Goal: Task Accomplishment & Management: Manage account settings

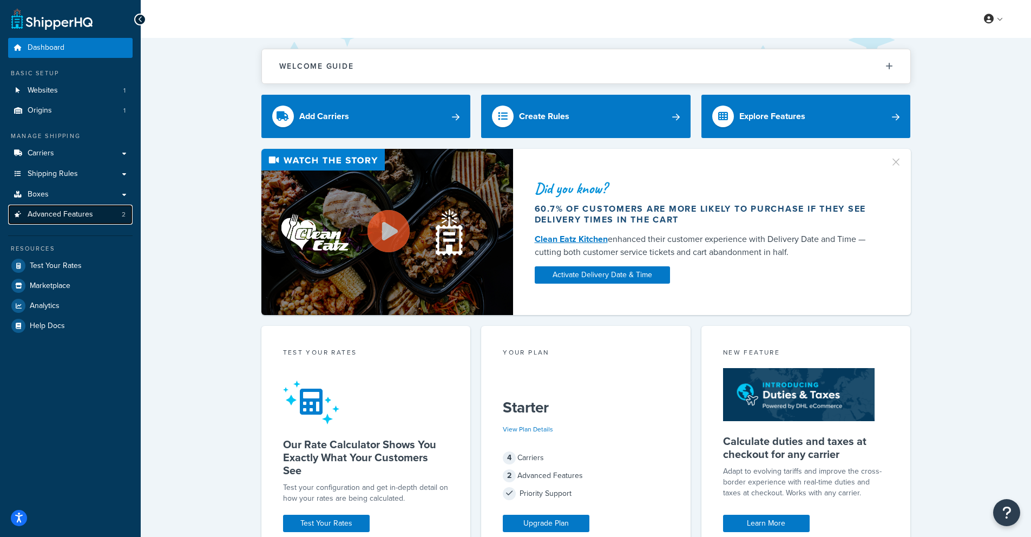
click at [66, 219] on span "Advanced Features" at bounding box center [61, 214] width 66 height 9
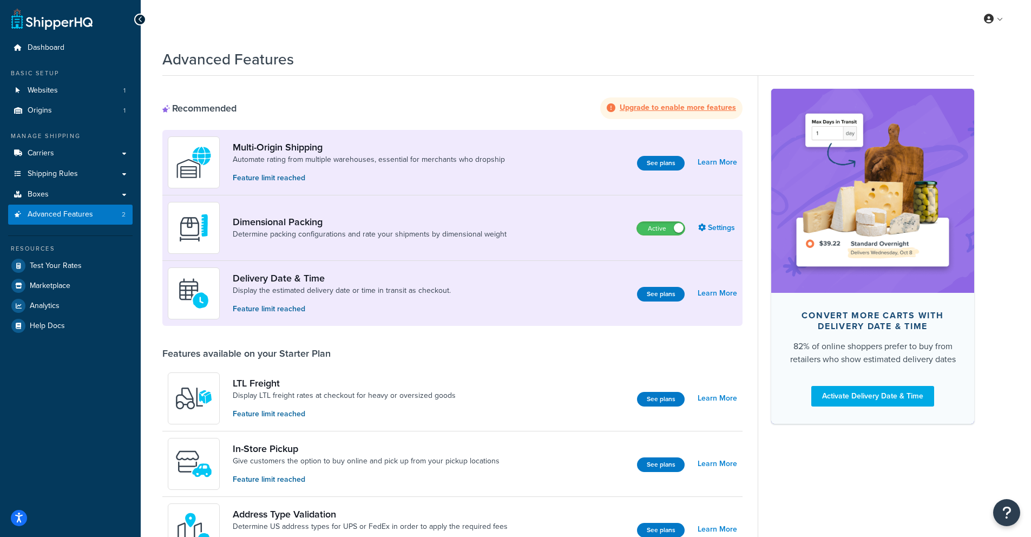
click at [659, 107] on strong "Upgrade to enable more features" at bounding box center [678, 107] width 116 height 11
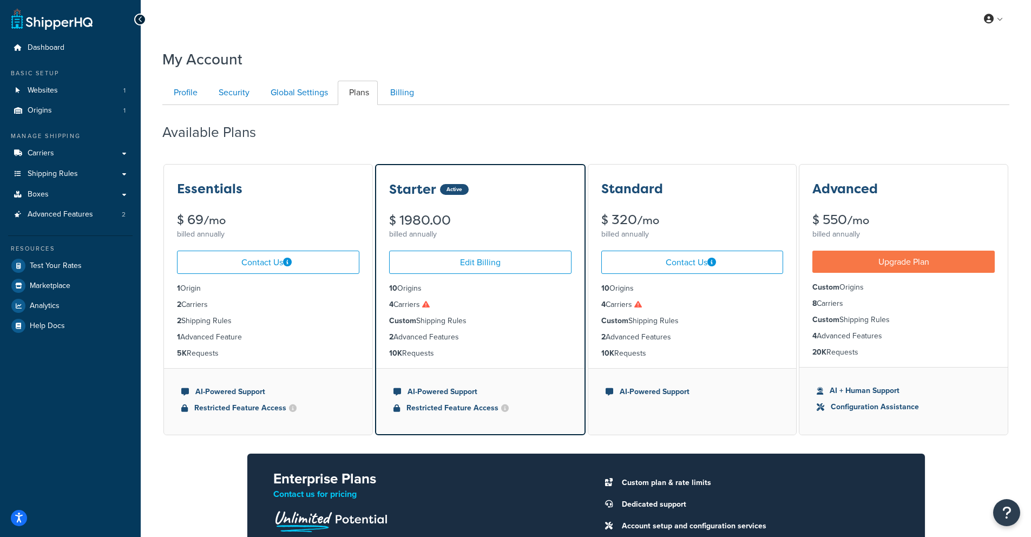
click at [426, 307] on icon at bounding box center [426, 304] width 8 height 8
click at [41, 44] on span "Dashboard" at bounding box center [46, 47] width 37 height 9
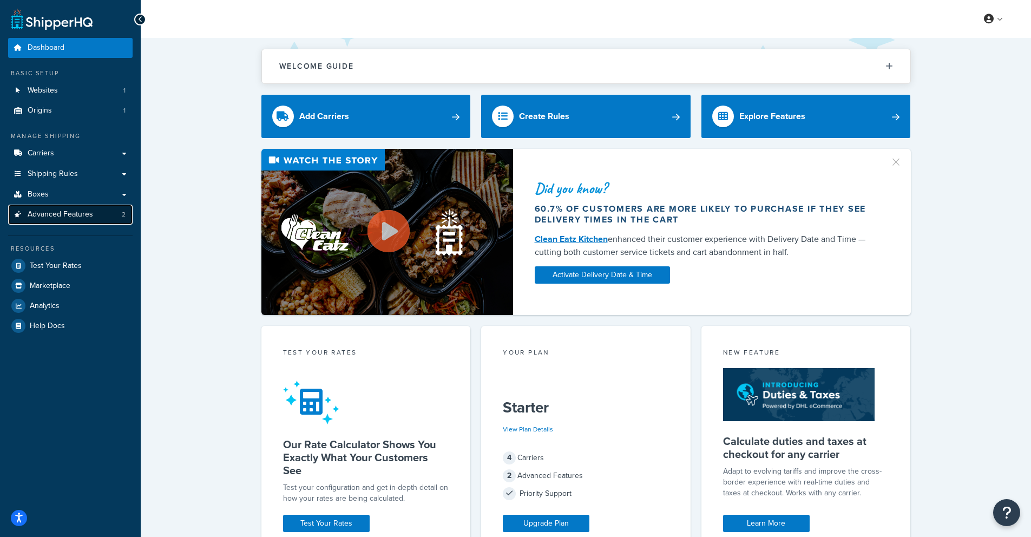
click at [75, 210] on span "Advanced Features" at bounding box center [61, 214] width 66 height 9
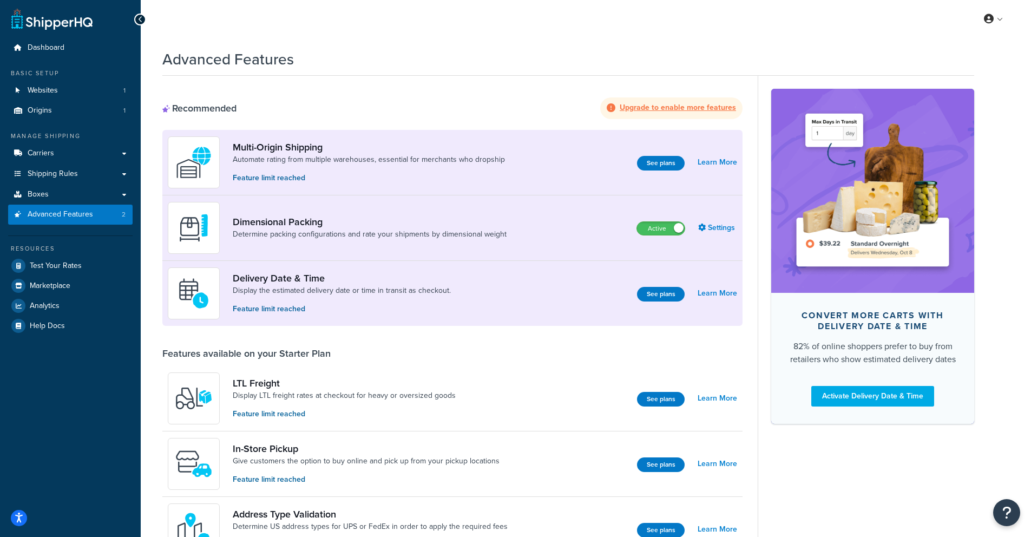
click at [671, 105] on strong "Upgrade to enable more features" at bounding box center [678, 107] width 116 height 11
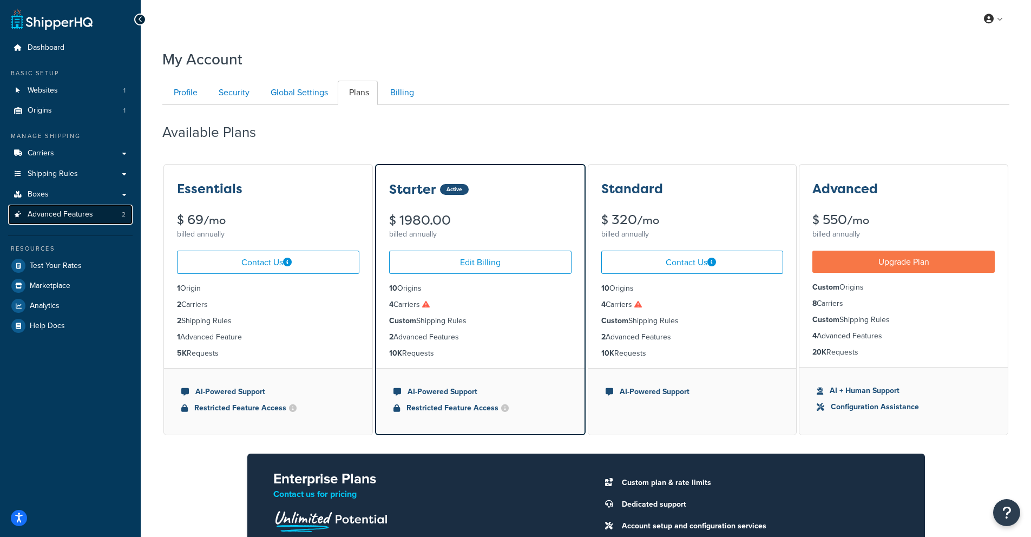
click at [83, 215] on span "Advanced Features" at bounding box center [61, 214] width 66 height 9
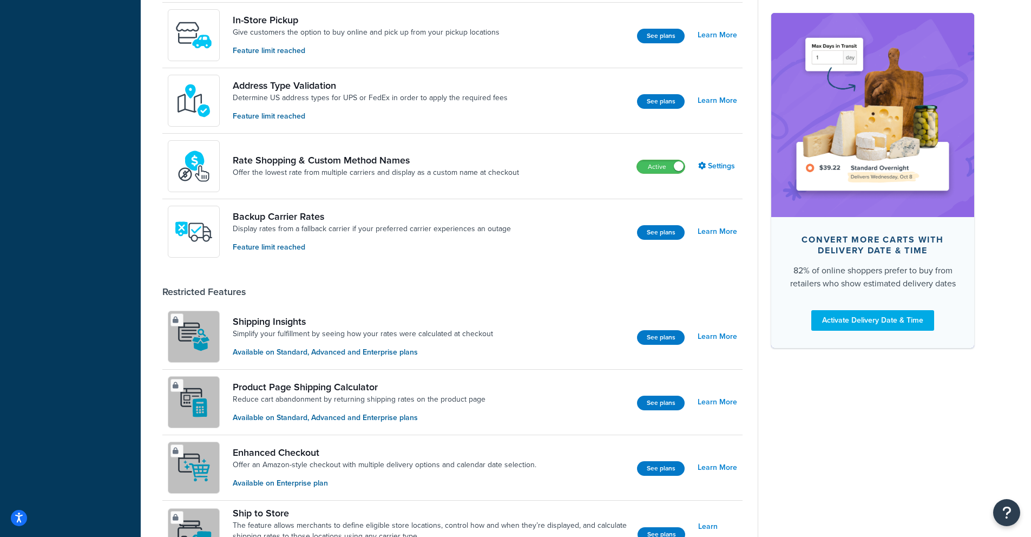
scroll to position [437, 0]
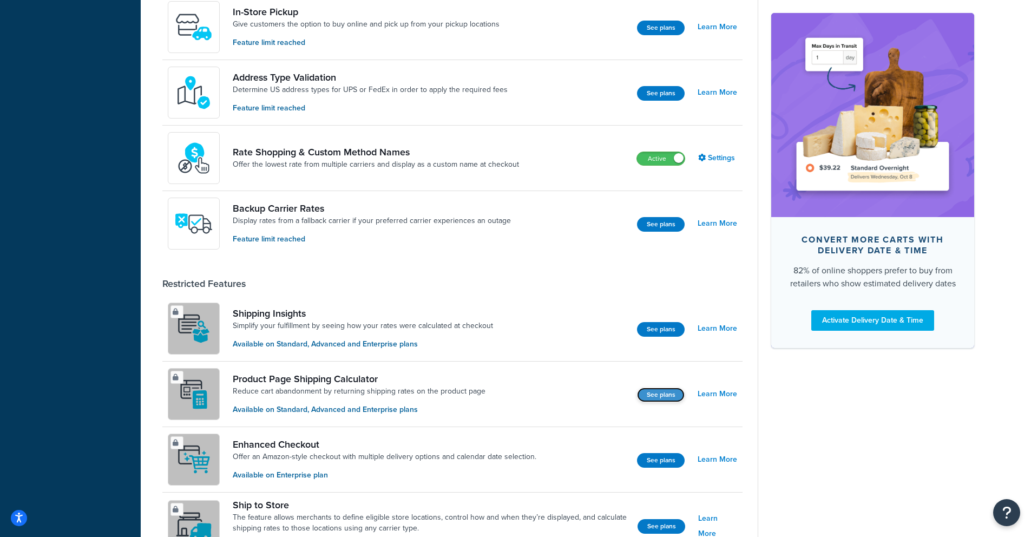
click at [668, 395] on button "See plans" at bounding box center [661, 395] width 48 height 15
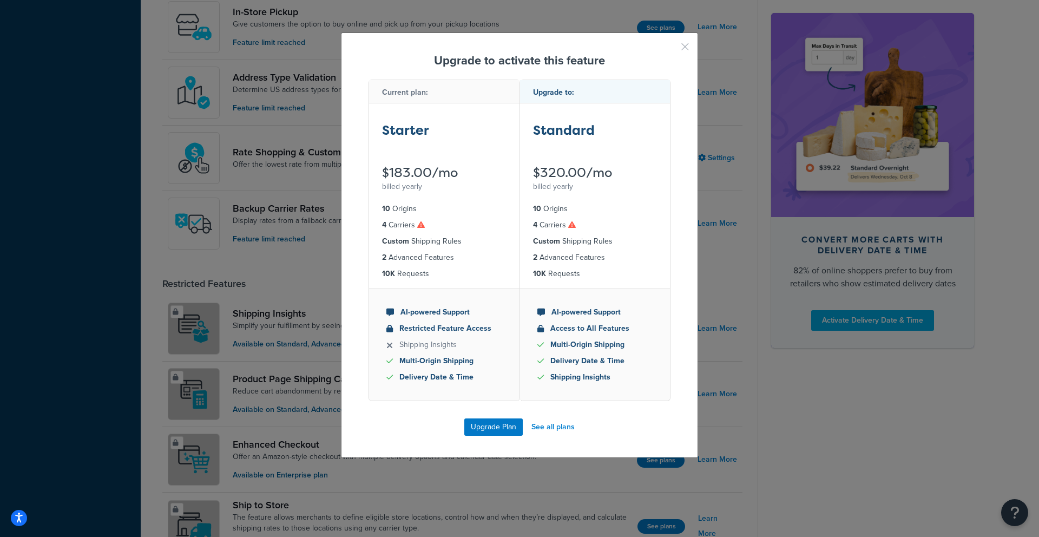
click at [671, 49] on button "button" at bounding box center [669, 50] width 3 height 3
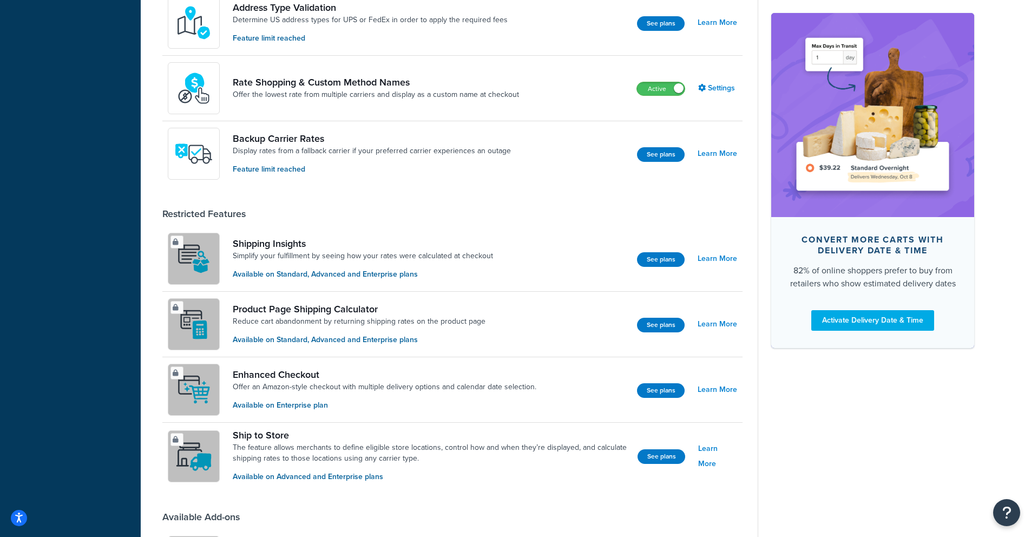
scroll to position [508, 0]
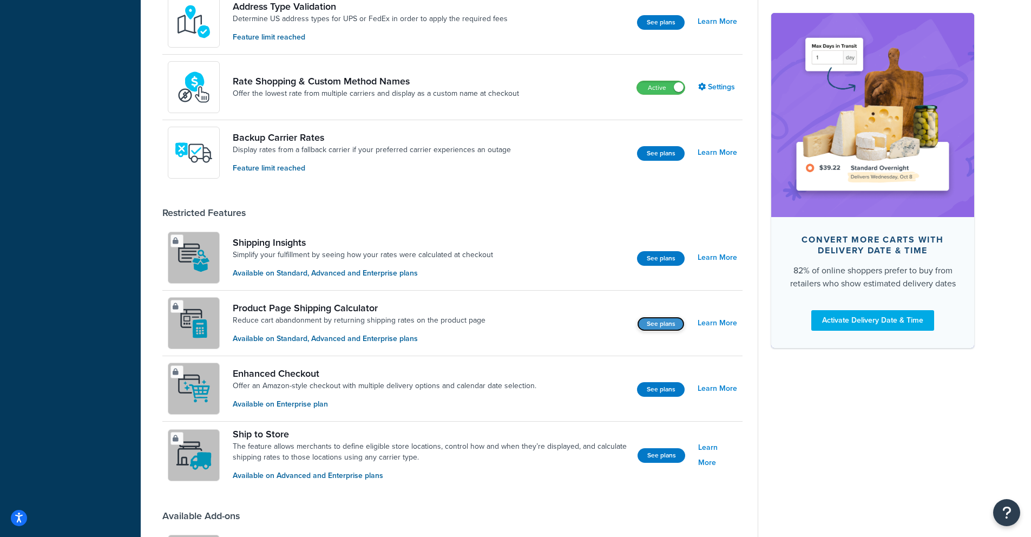
click at [674, 324] on button "See plans" at bounding box center [661, 324] width 48 height 15
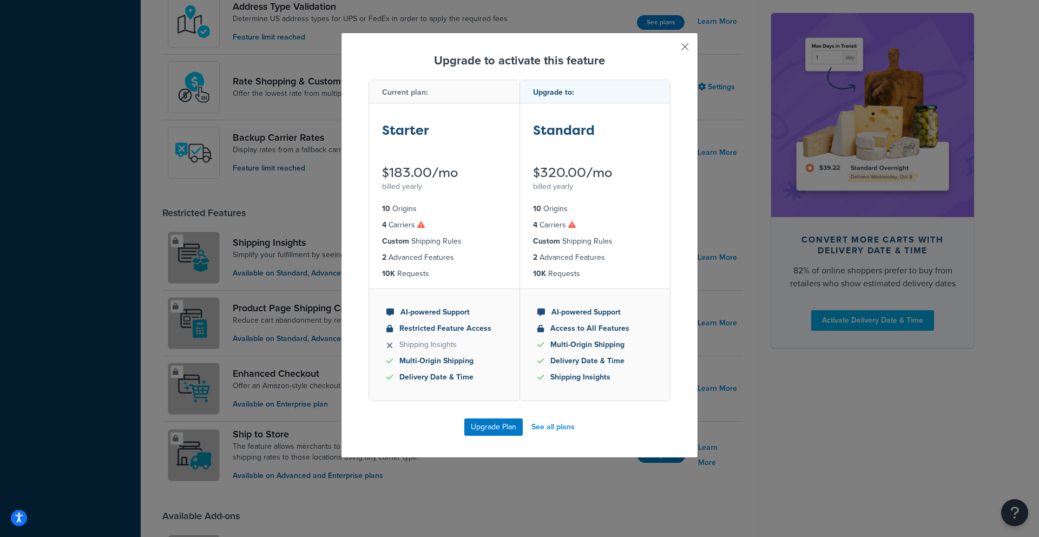
click at [671, 49] on button "button" at bounding box center [669, 50] width 3 height 3
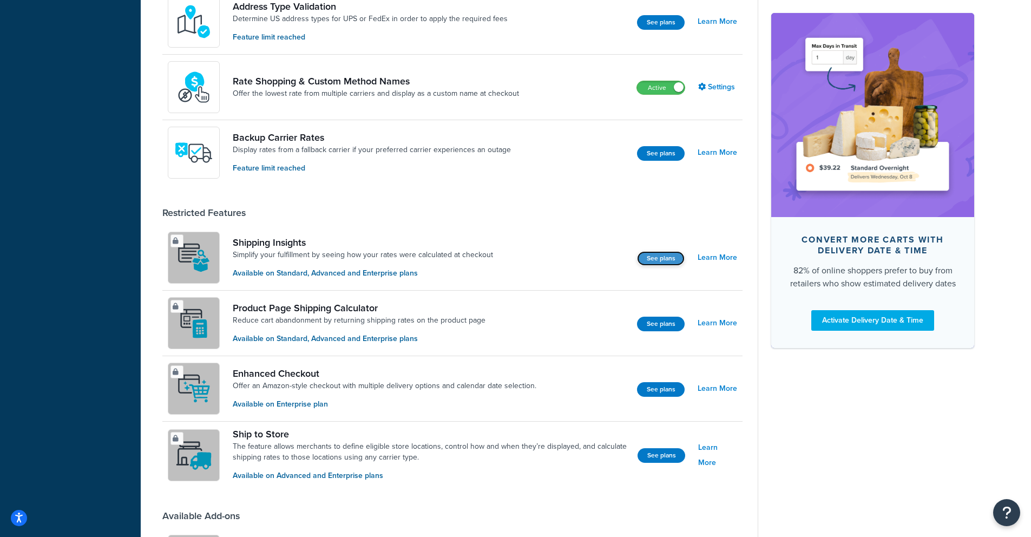
click at [668, 260] on button "See plans" at bounding box center [661, 258] width 48 height 15
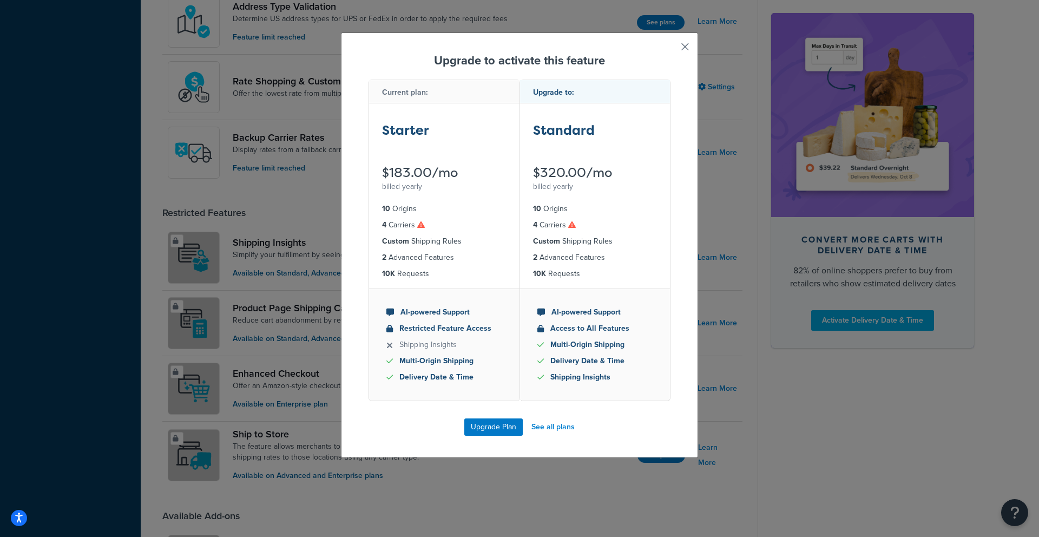
click at [671, 49] on button "button" at bounding box center [669, 50] width 3 height 3
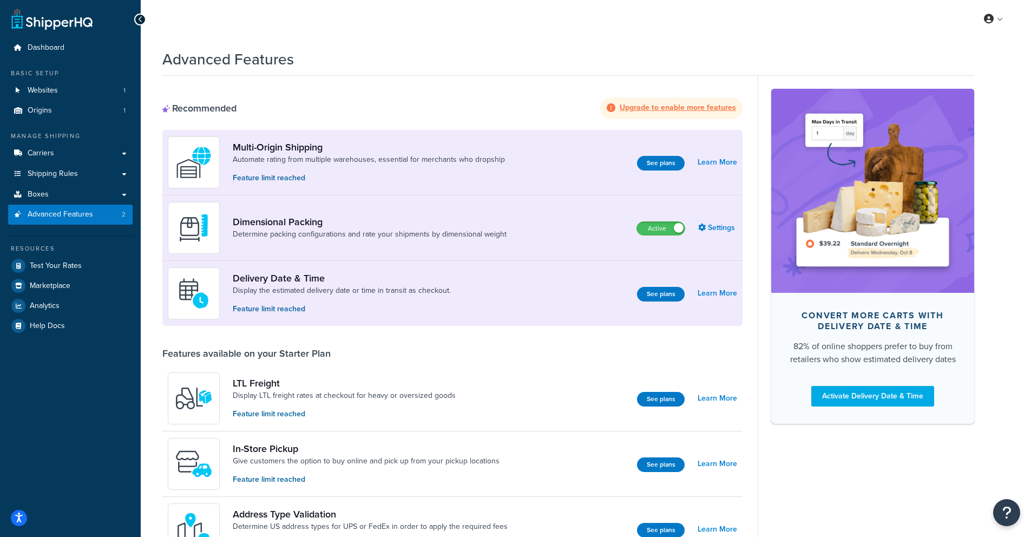
click at [668, 106] on strong "Upgrade to enable more features" at bounding box center [678, 107] width 116 height 11
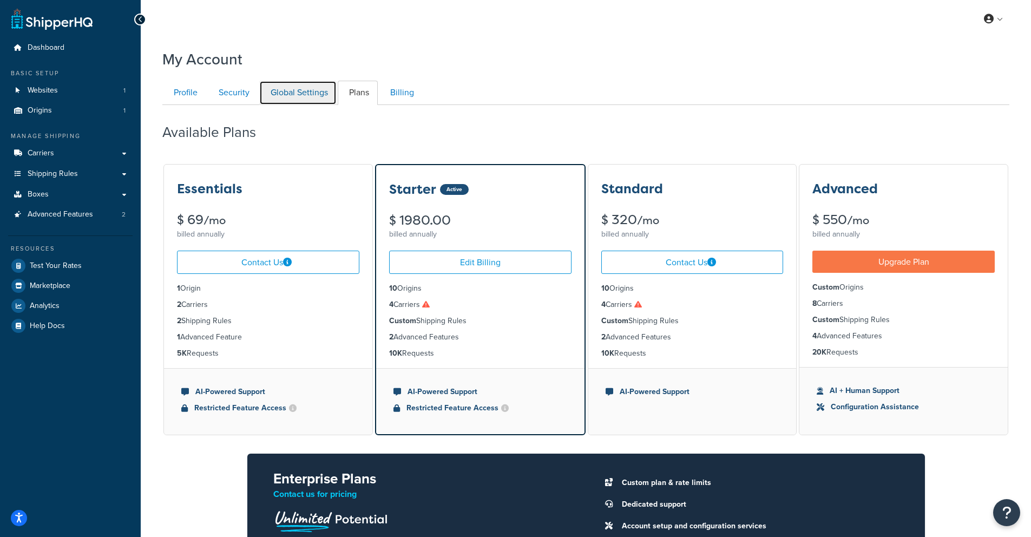
click at [296, 91] on link "Global Settings" at bounding box center [297, 93] width 77 height 24
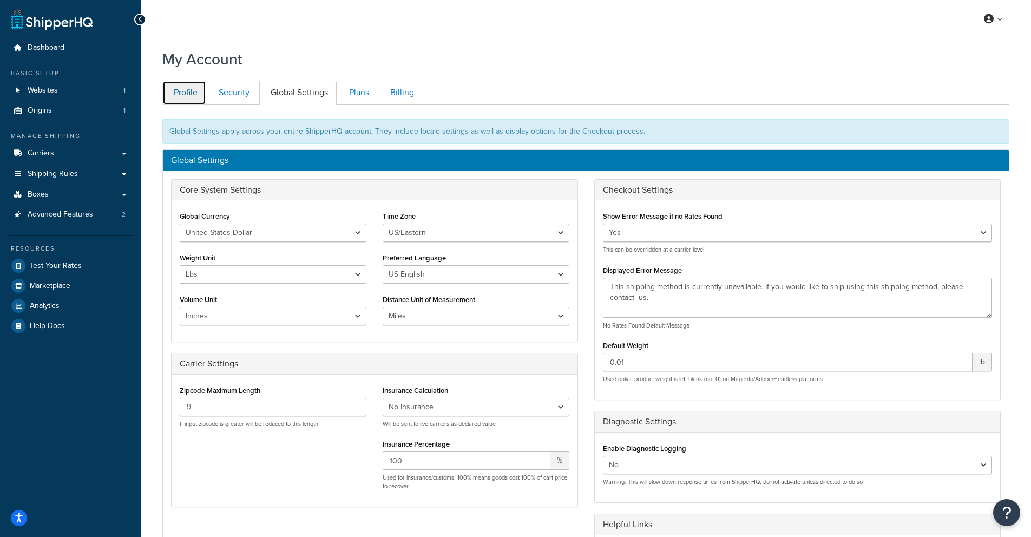
click at [186, 93] on link "Profile" at bounding box center [184, 93] width 44 height 24
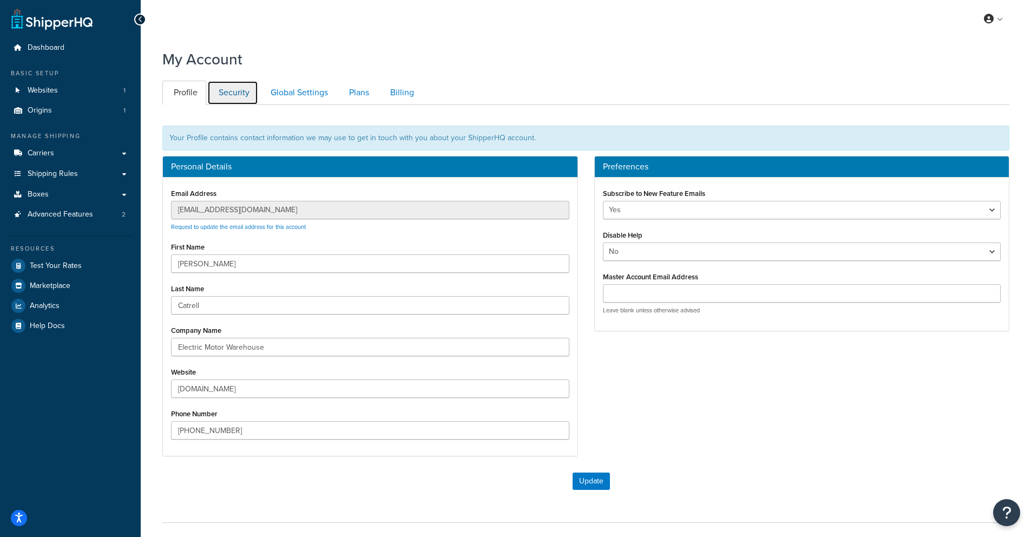
click at [242, 94] on link "Security" at bounding box center [232, 93] width 51 height 24
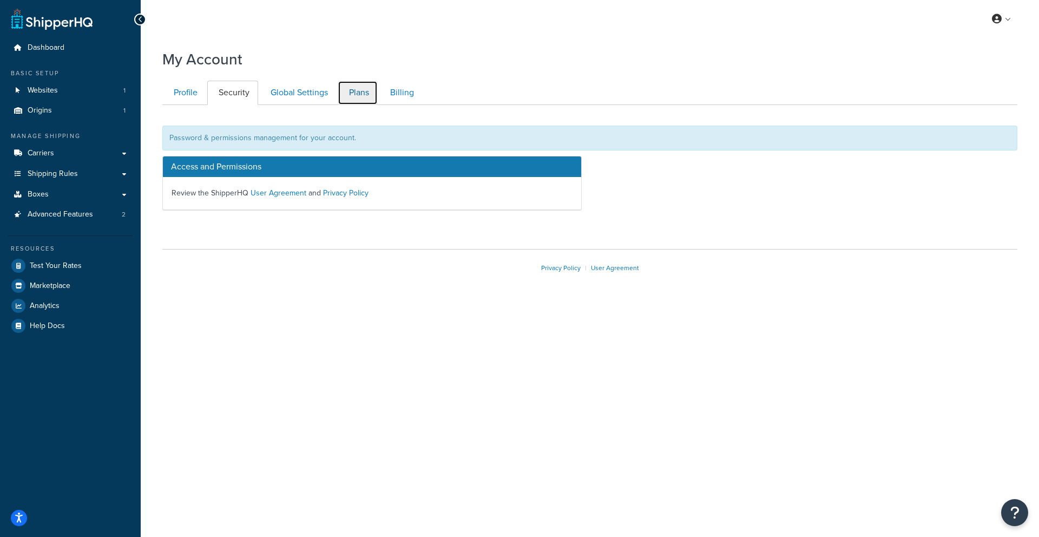
click at [358, 97] on link "Plans" at bounding box center [358, 93] width 40 height 24
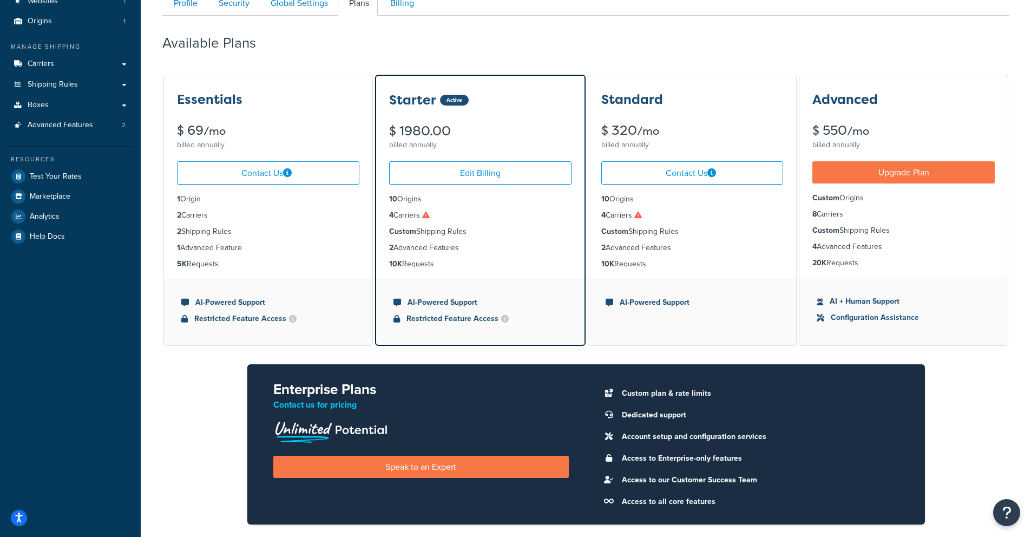
scroll to position [7, 0]
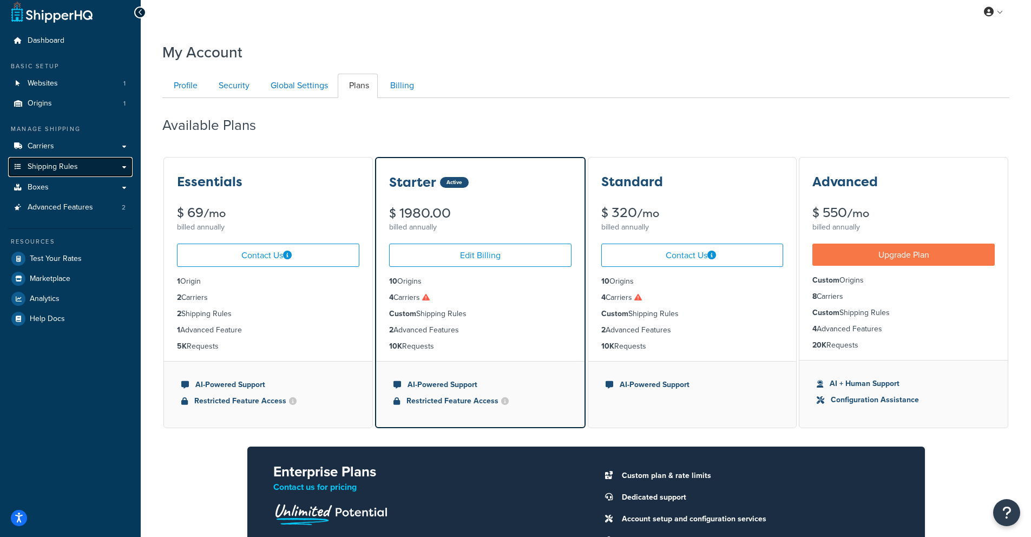
click at [63, 166] on span "Shipping Rules" at bounding box center [53, 166] width 50 height 9
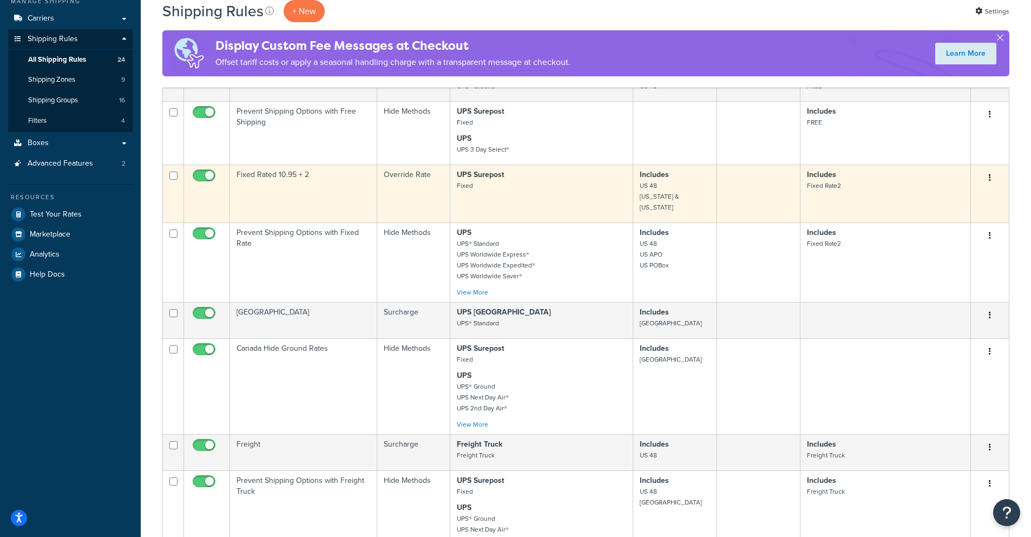
scroll to position [5, 0]
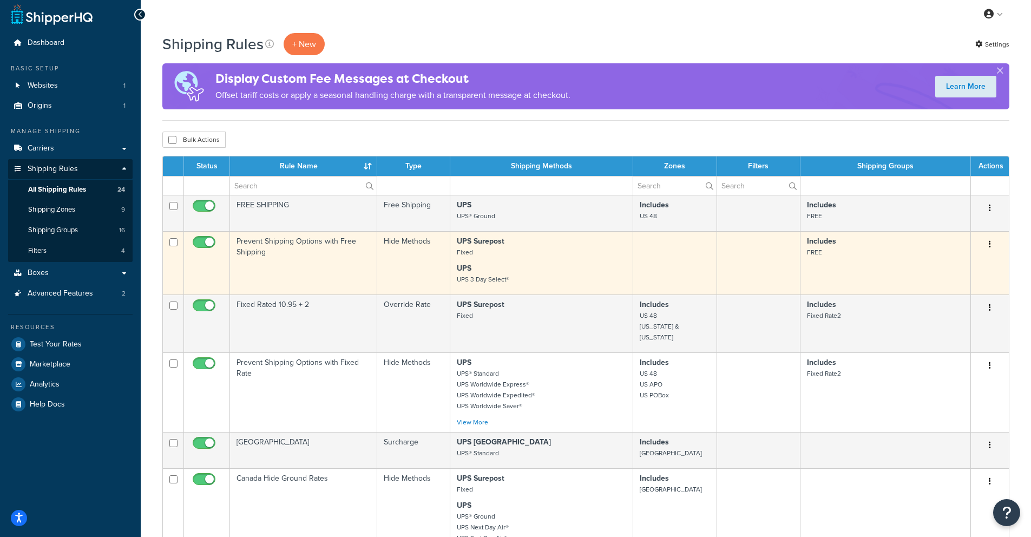
click at [990, 244] on icon "button" at bounding box center [990, 244] width 2 height 8
click at [951, 263] on link "Edit" at bounding box center [955, 265] width 86 height 22
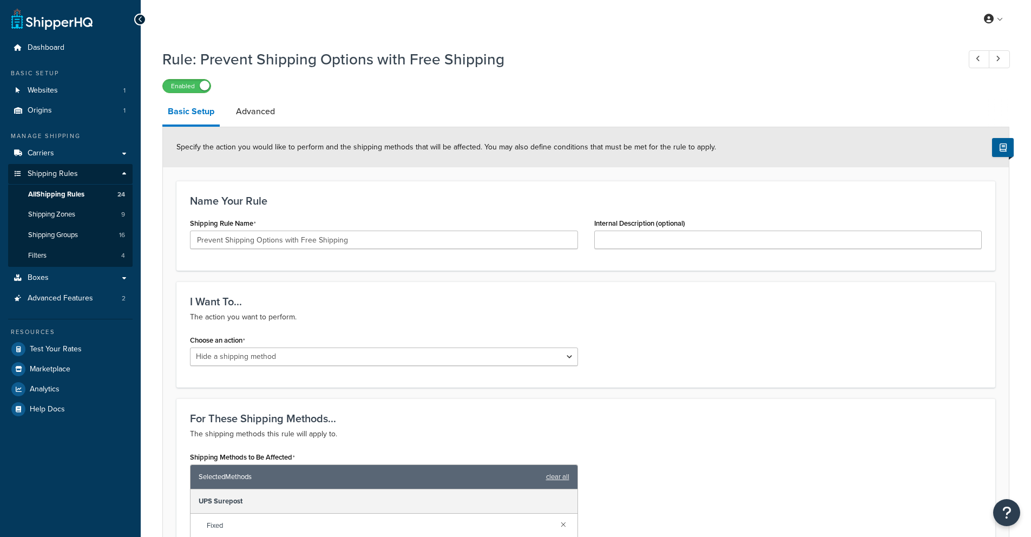
select select "HIDE"
click at [980, 57] on link at bounding box center [979, 59] width 21 height 18
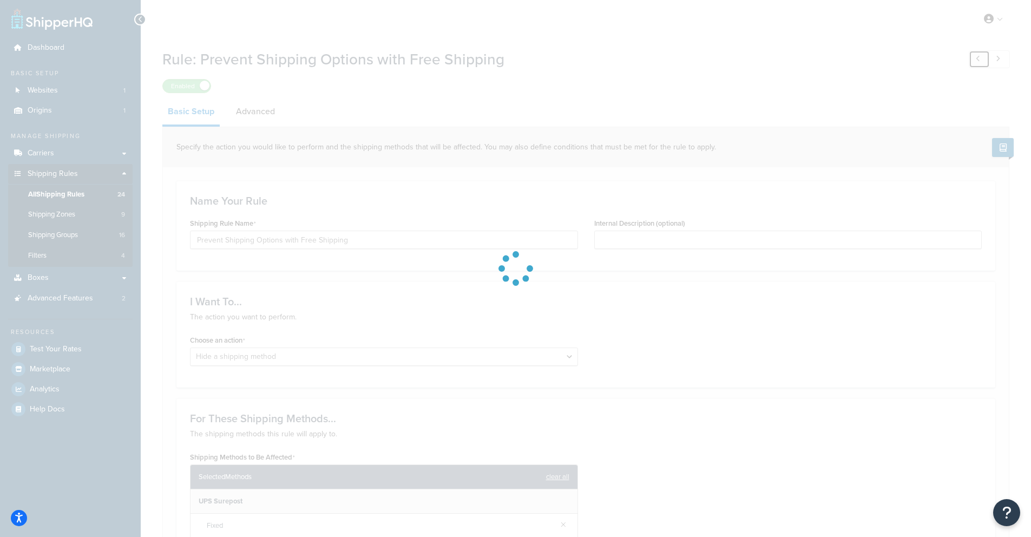
type input "FREE SHIPPING"
select select "OVERRIDE"
select select "SHIPPING_GROUP"
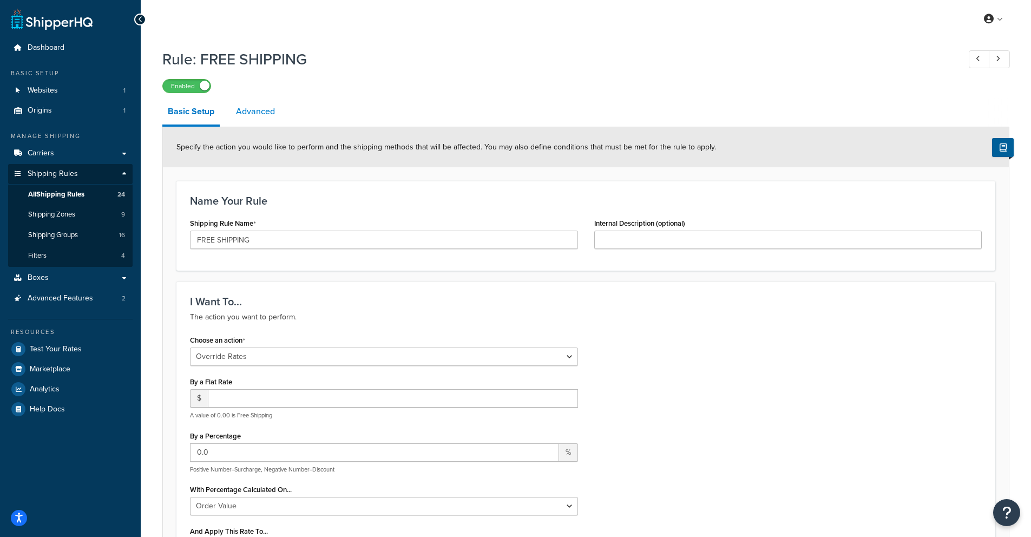
click at [267, 112] on link "Advanced" at bounding box center [256, 112] width 50 height 26
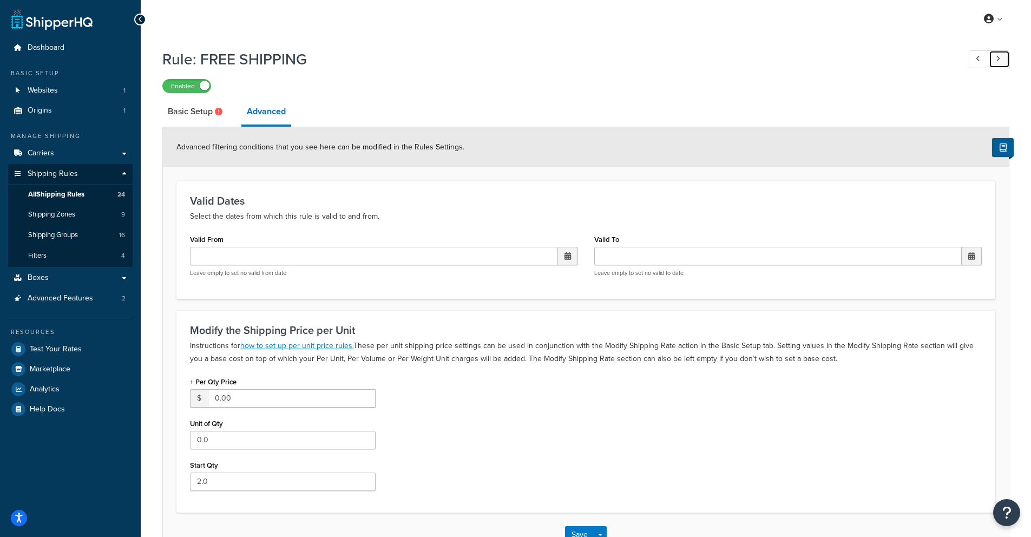
click at [998, 60] on icon at bounding box center [998, 58] width 4 height 7
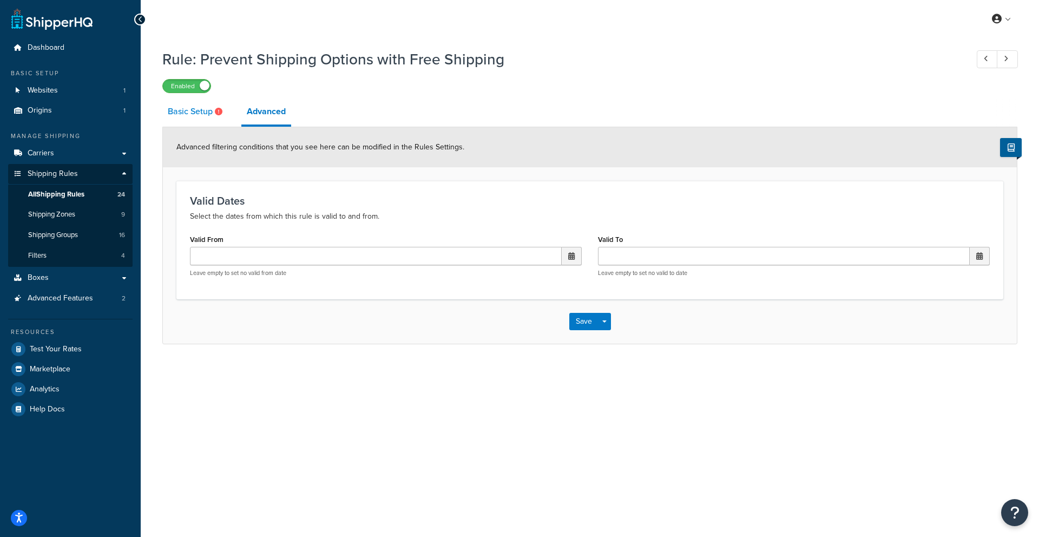
click at [194, 117] on link "Basic Setup" at bounding box center [196, 112] width 68 height 26
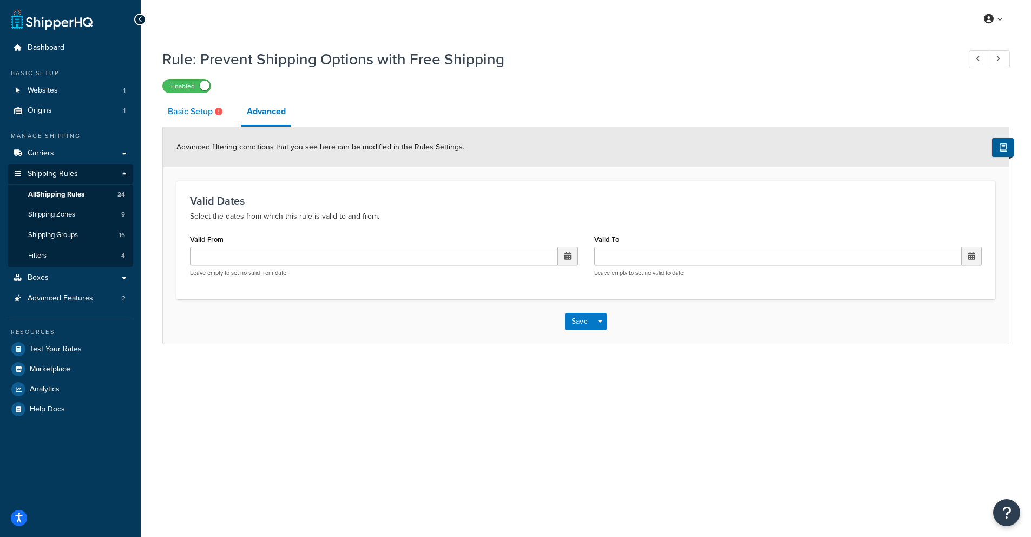
select select "HIDE"
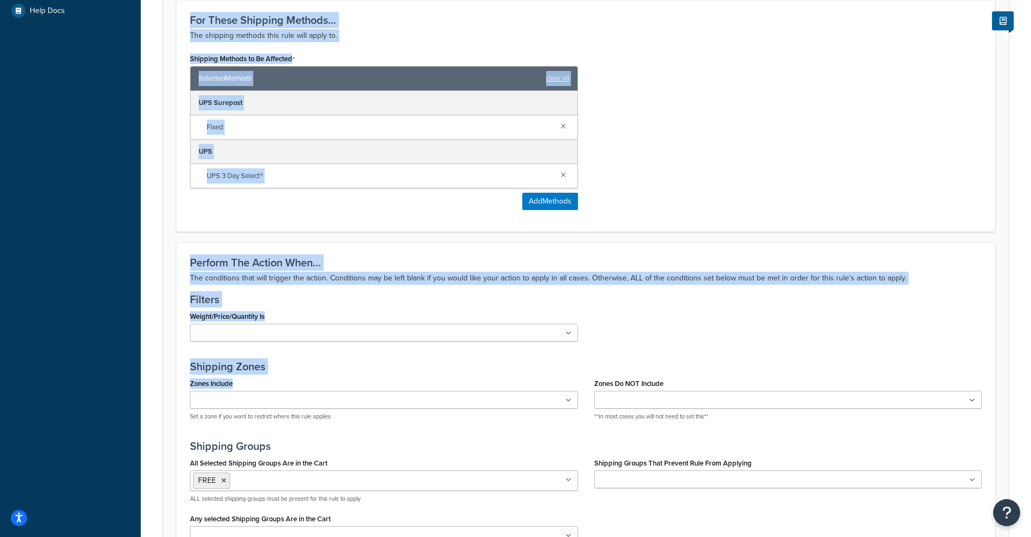
scroll to position [550, 0]
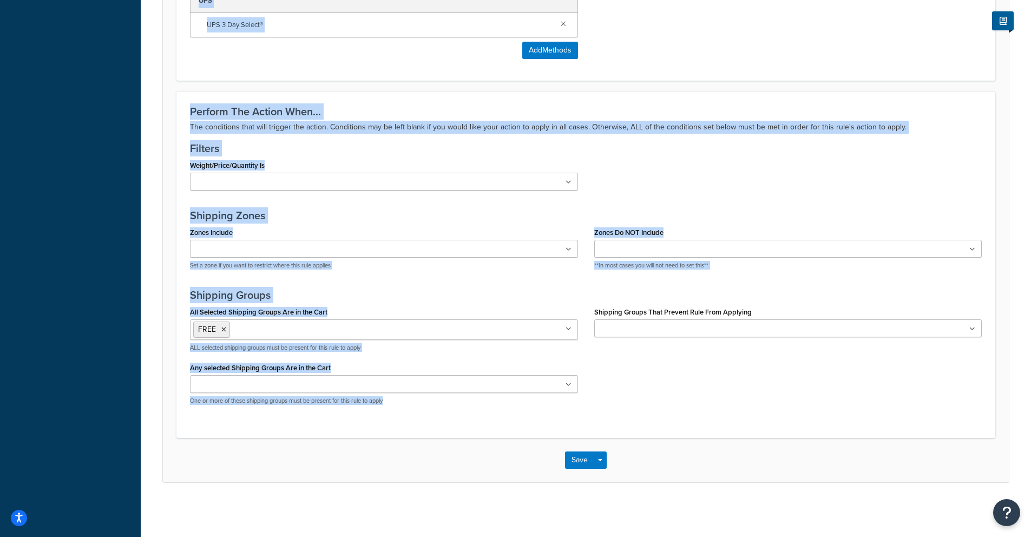
drag, startPoint x: 176, startPoint y: 71, endPoint x: 561, endPoint y: 421, distance: 520.1
click at [561, 421] on form "Specify the action you would like to perform and the shipping methods that will…" at bounding box center [586, 30] width 846 height 904
copy form "Specify the action you would like to perform and the shipping methods that will…"
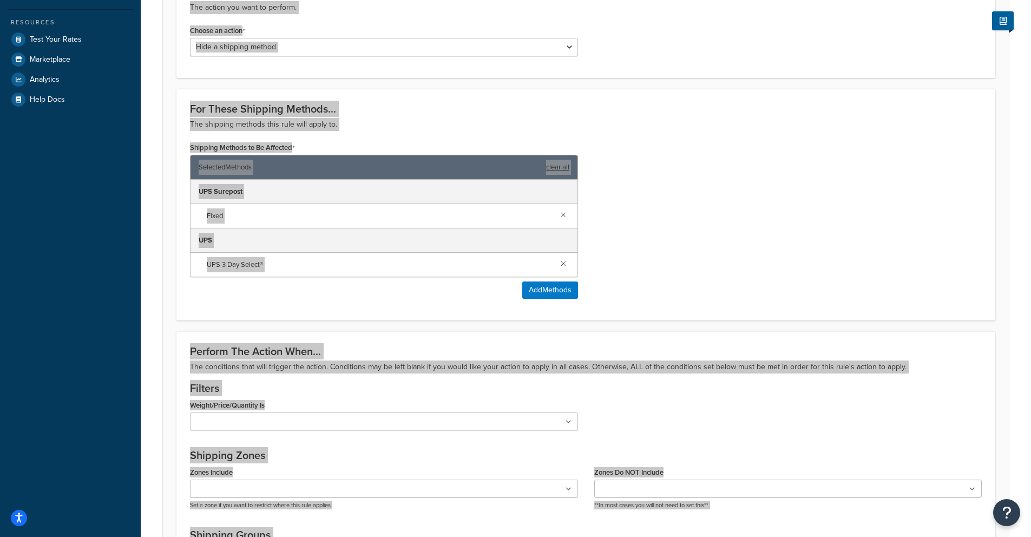
scroll to position [0, 0]
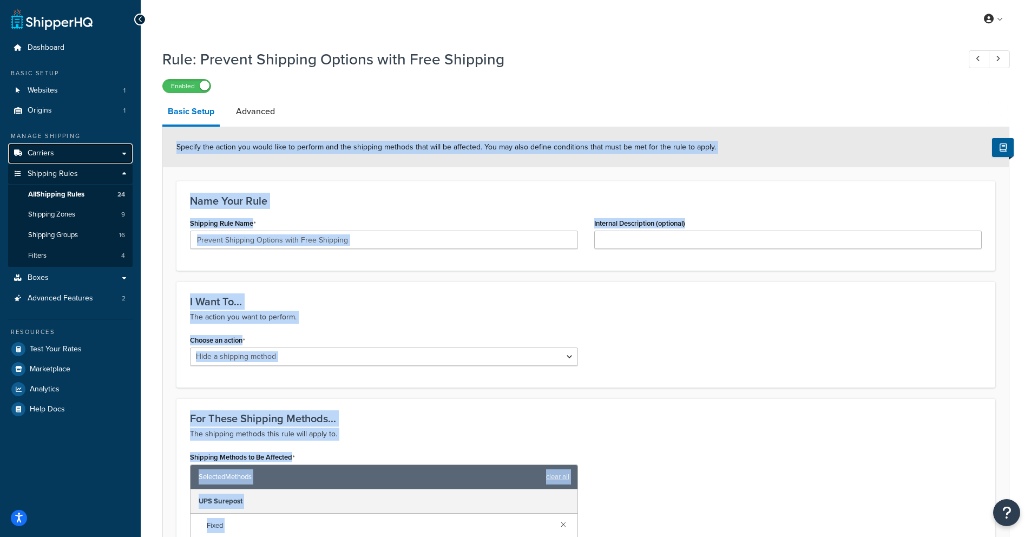
click at [56, 149] on link "Carriers" at bounding box center [70, 153] width 125 height 20
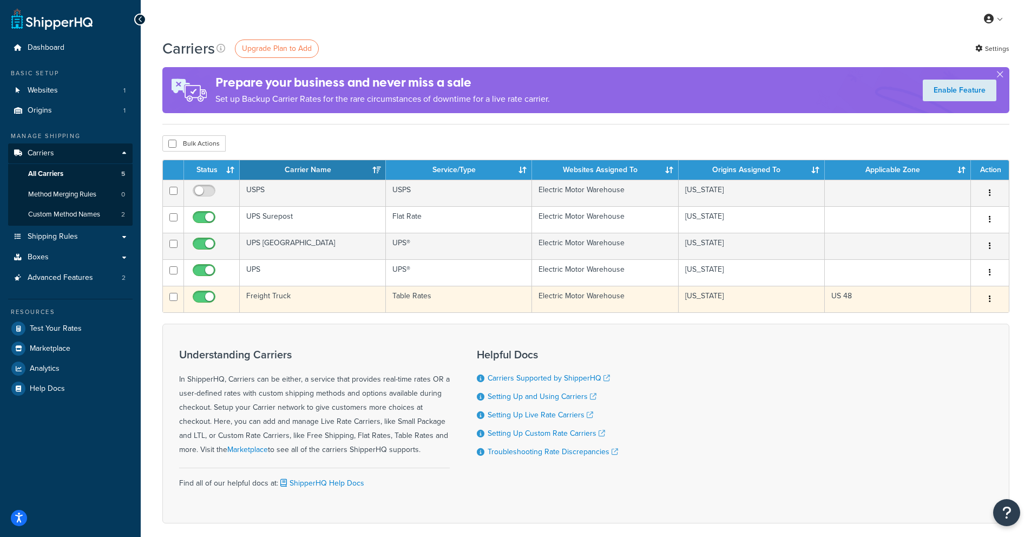
click at [991, 302] on button "button" at bounding box center [990, 299] width 15 height 17
click at [939, 320] on link "Edit" at bounding box center [947, 321] width 86 height 22
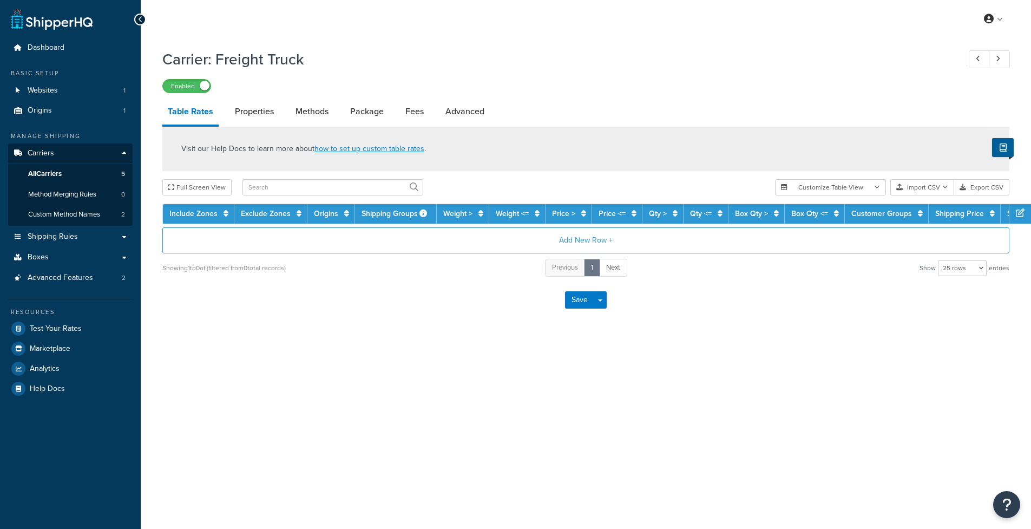
select select "25"
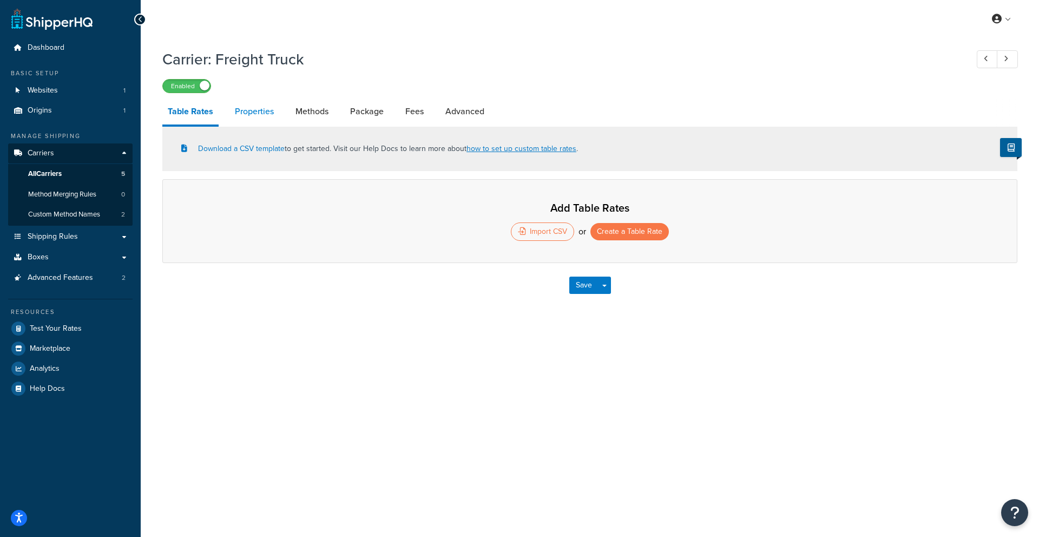
click at [253, 117] on link "Properties" at bounding box center [255, 112] width 50 height 26
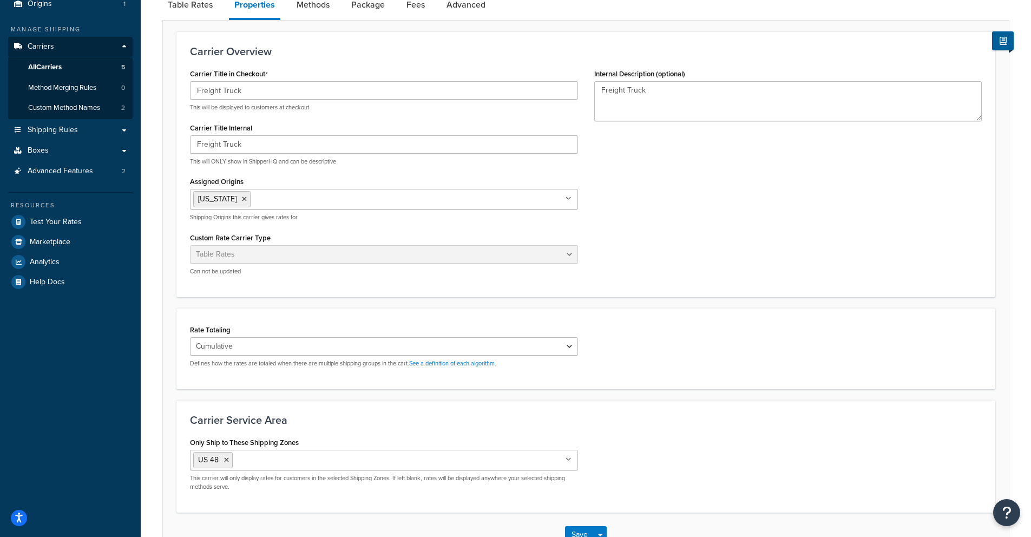
scroll to position [104, 0]
click at [455, 201] on ul "[US_STATE]" at bounding box center [384, 201] width 388 height 21
click at [671, 223] on div "Carrier Title in Checkout Freight Truck This will be displayed to customers at …" at bounding box center [586, 177] width 808 height 218
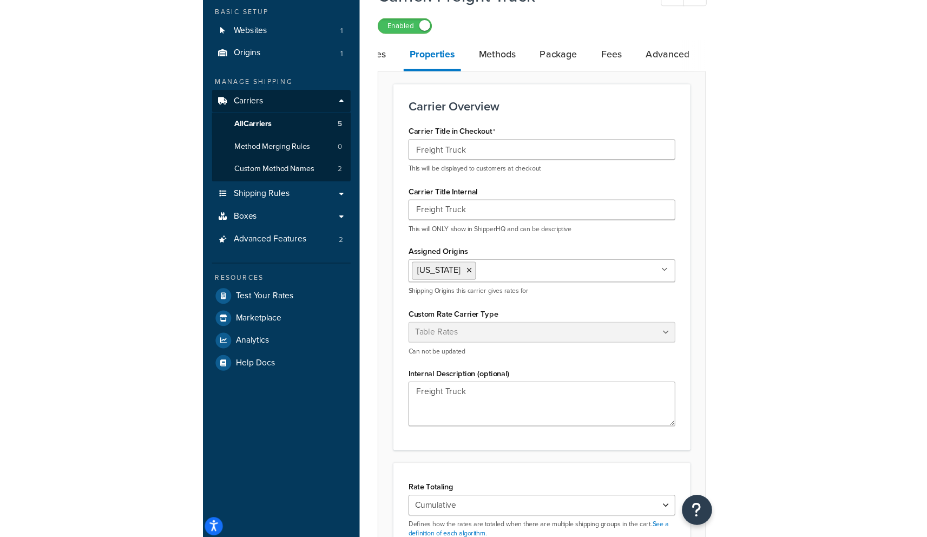
scroll to position [0, 0]
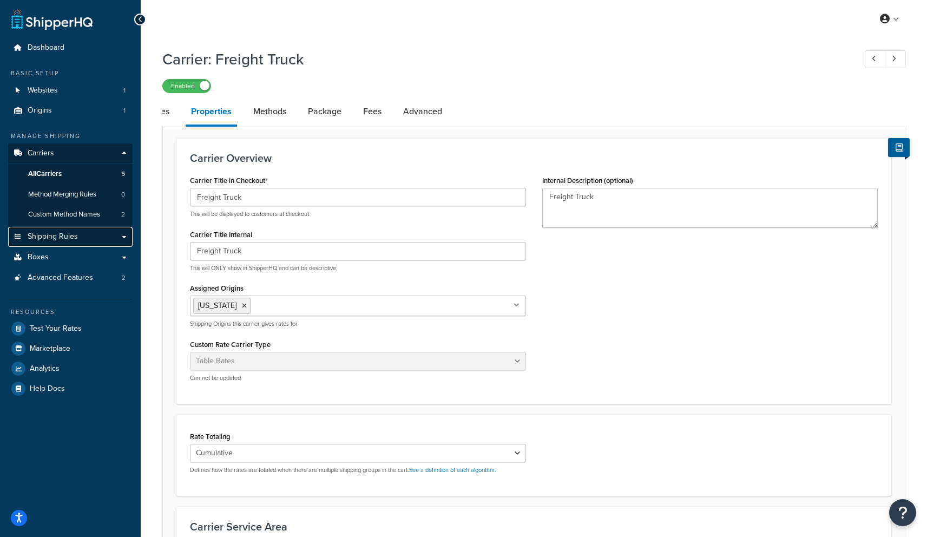
click at [67, 236] on span "Shipping Rules" at bounding box center [53, 236] width 50 height 9
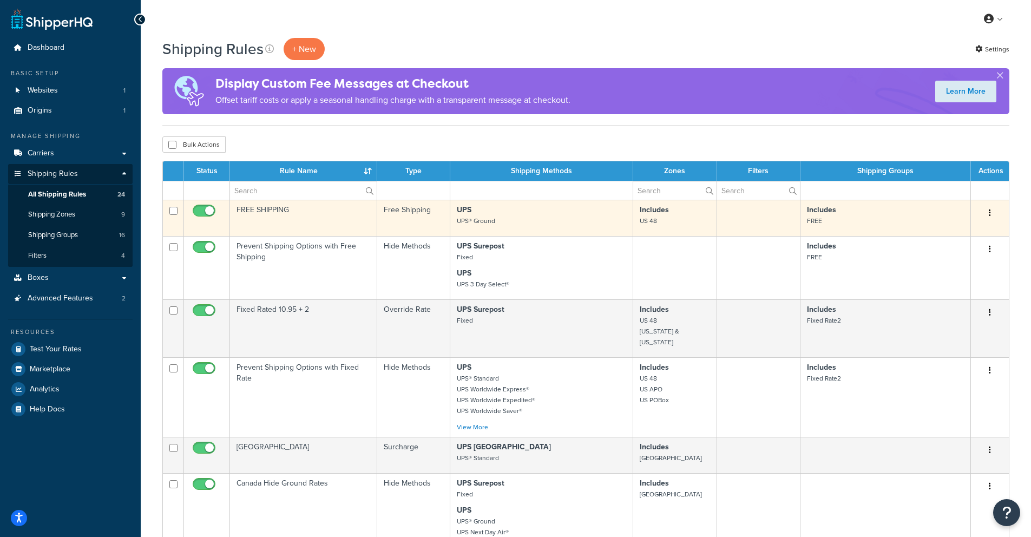
click at [349, 221] on td "FREE SHIPPING" at bounding box center [303, 218] width 147 height 36
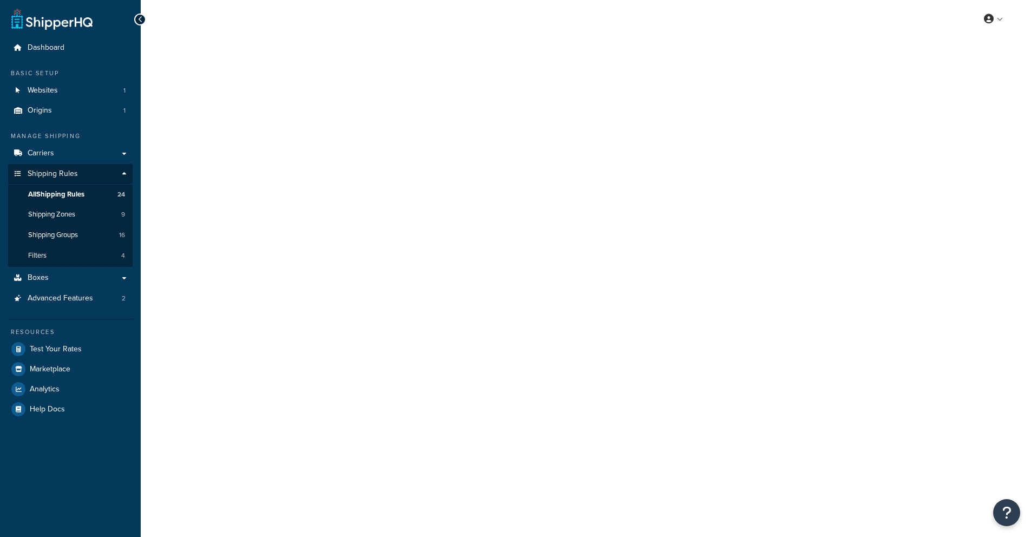
select select "OVERRIDE"
select select "SHIPPING_GROUP"
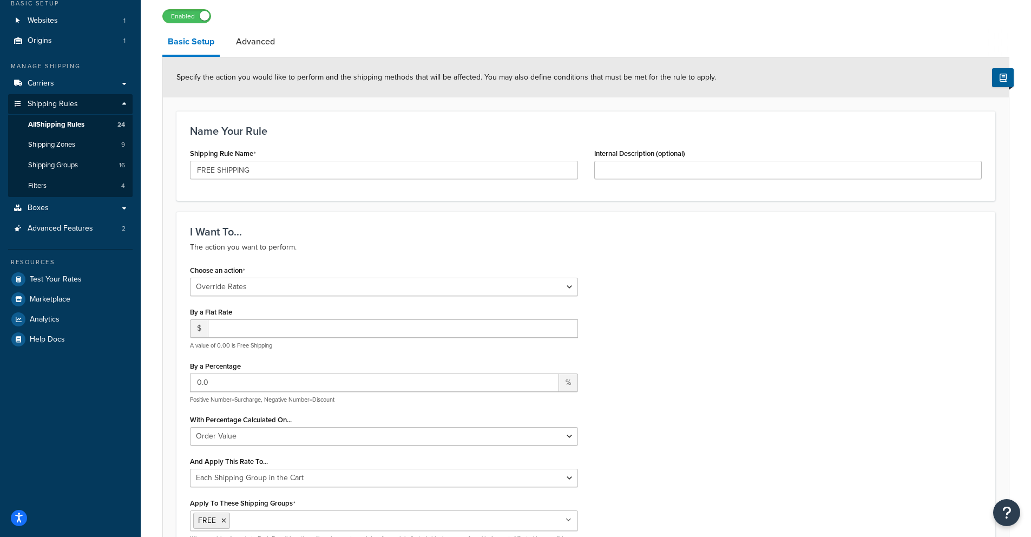
scroll to position [83, 0]
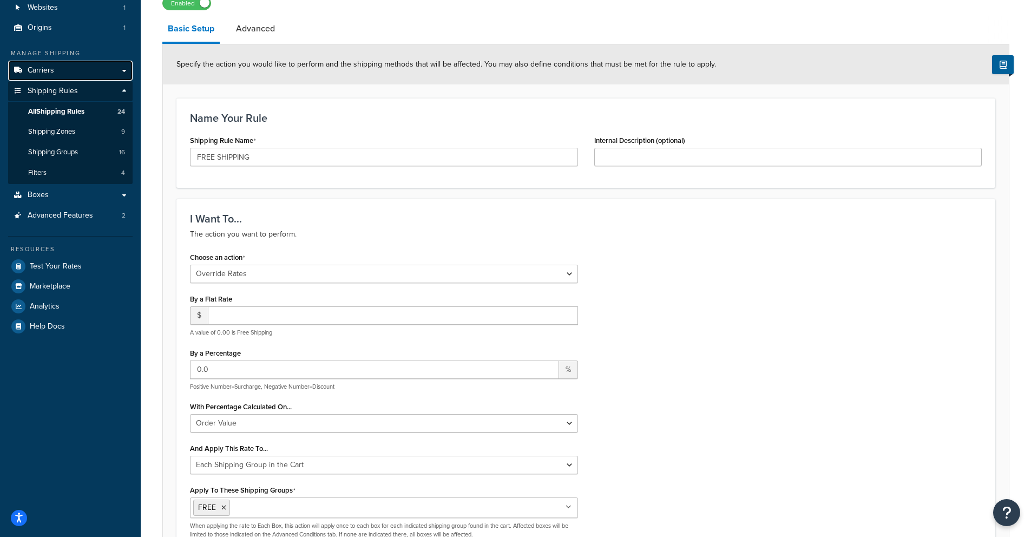
click at [76, 70] on link "Carriers" at bounding box center [70, 71] width 125 height 20
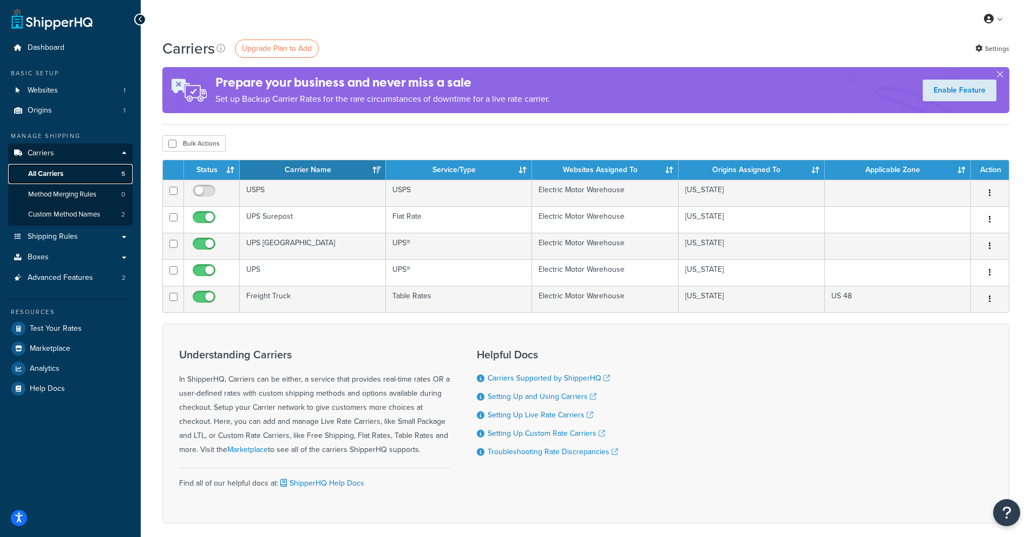
click at [60, 175] on span "All Carriers" at bounding box center [45, 173] width 35 height 9
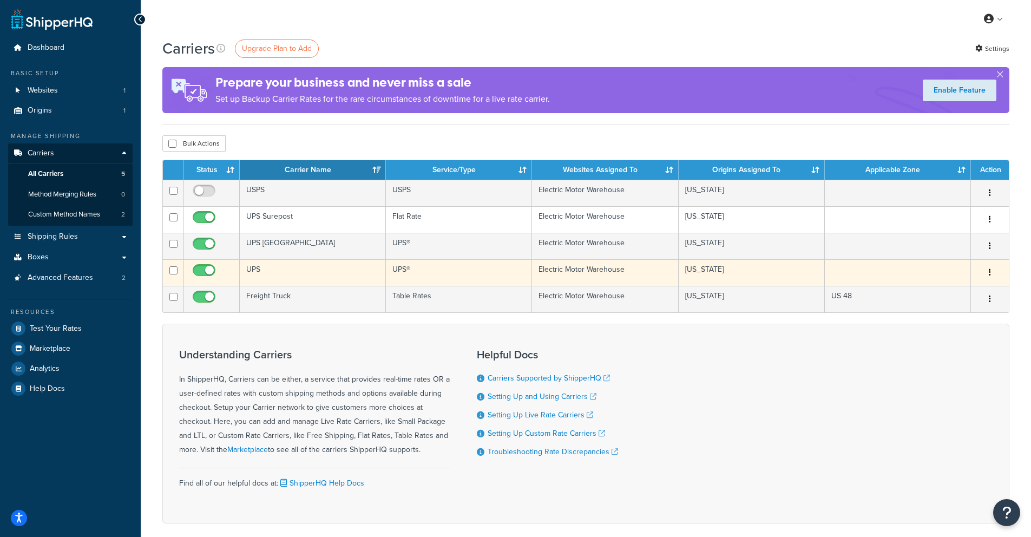
click at [989, 274] on icon "button" at bounding box center [990, 273] width 2 height 8
click at [947, 296] on link "Edit" at bounding box center [947, 295] width 86 height 22
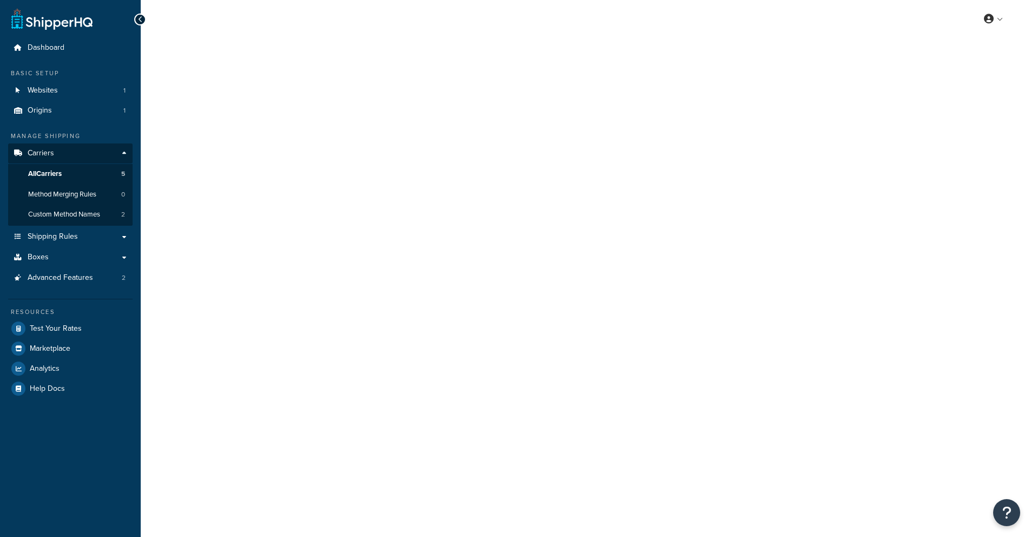
select select "ups"
select select "01"
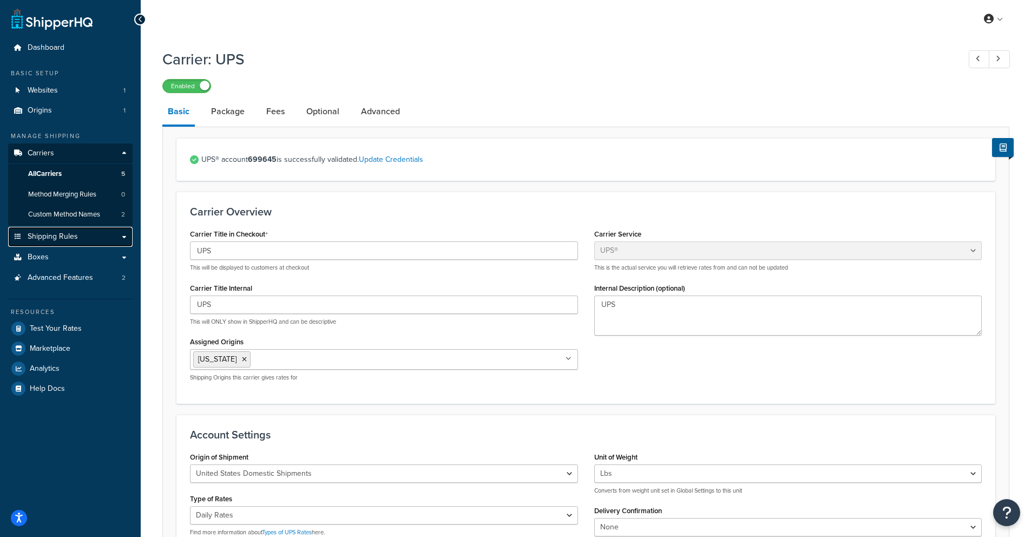
click at [69, 235] on span "Shipping Rules" at bounding box center [53, 236] width 50 height 9
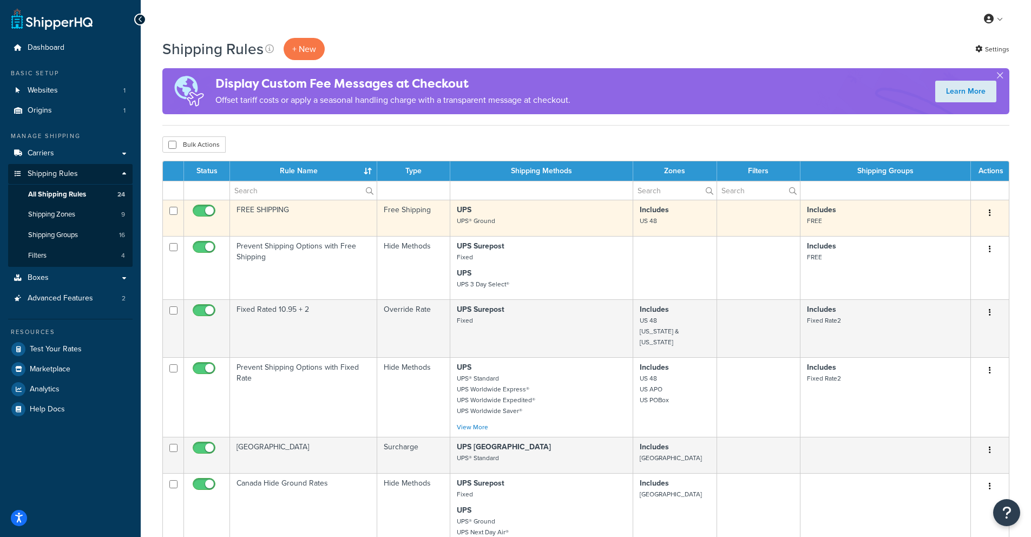
click at [322, 218] on td "FREE SHIPPING" at bounding box center [303, 218] width 147 height 36
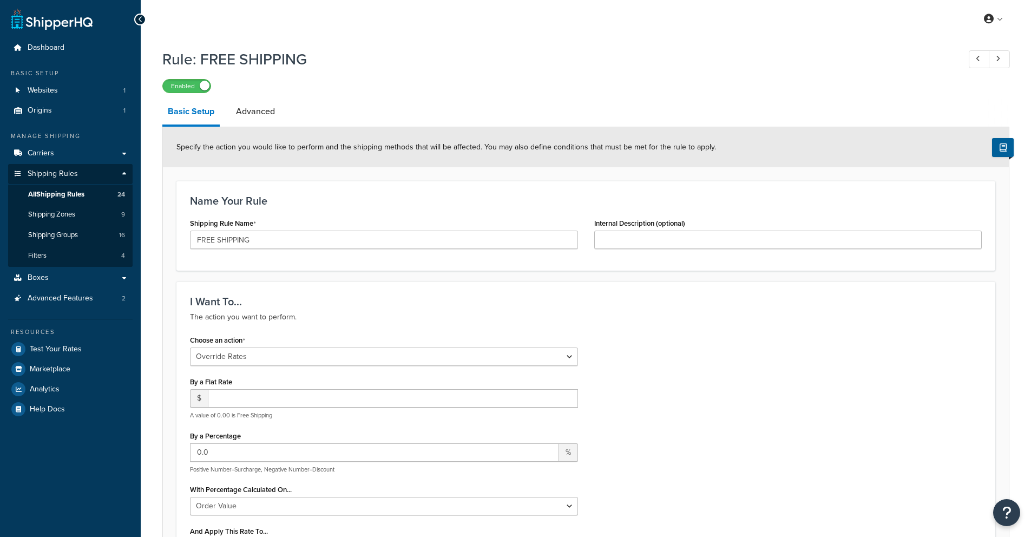
select select "OVERRIDE"
select select "SHIPPING_GROUP"
